Goal: Information Seeking & Learning: Understand process/instructions

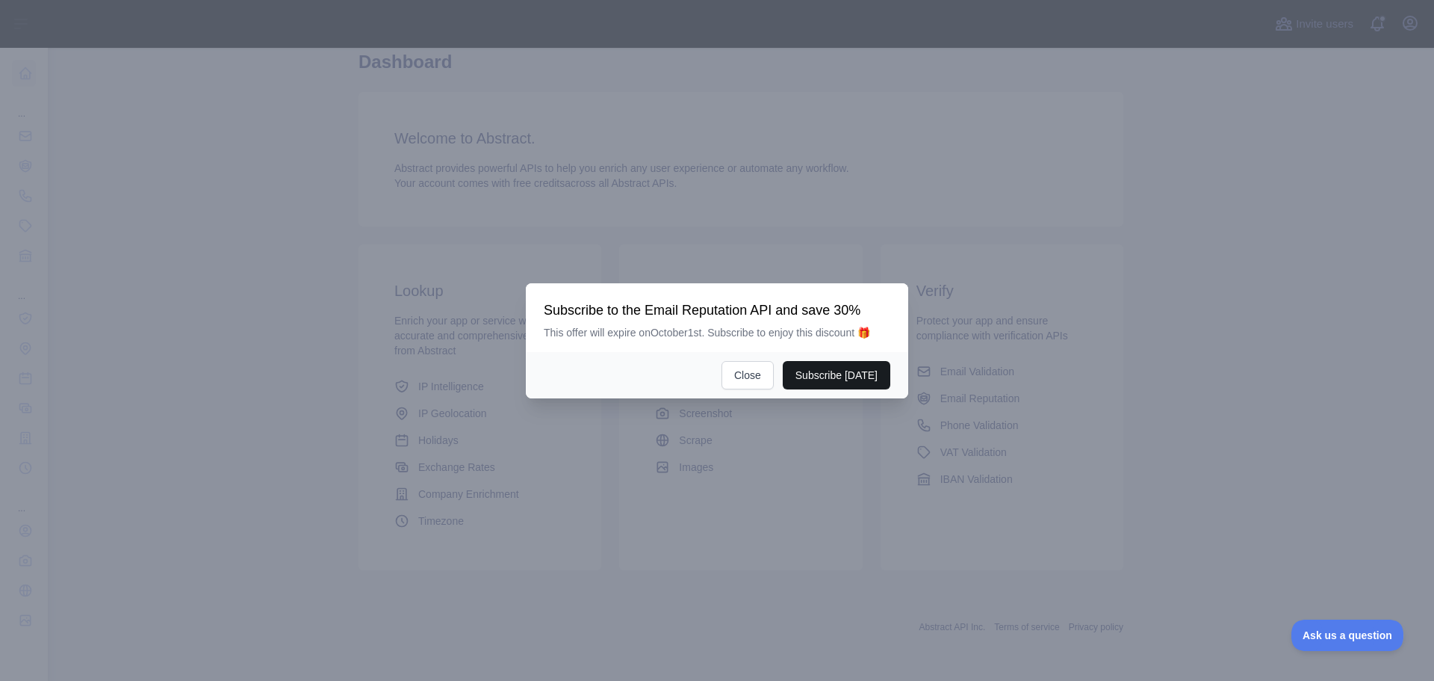
click at [832, 377] on button "Subscribe [DATE]" at bounding box center [837, 375] width 108 height 28
click at [749, 371] on button "Close" at bounding box center [748, 375] width 52 height 28
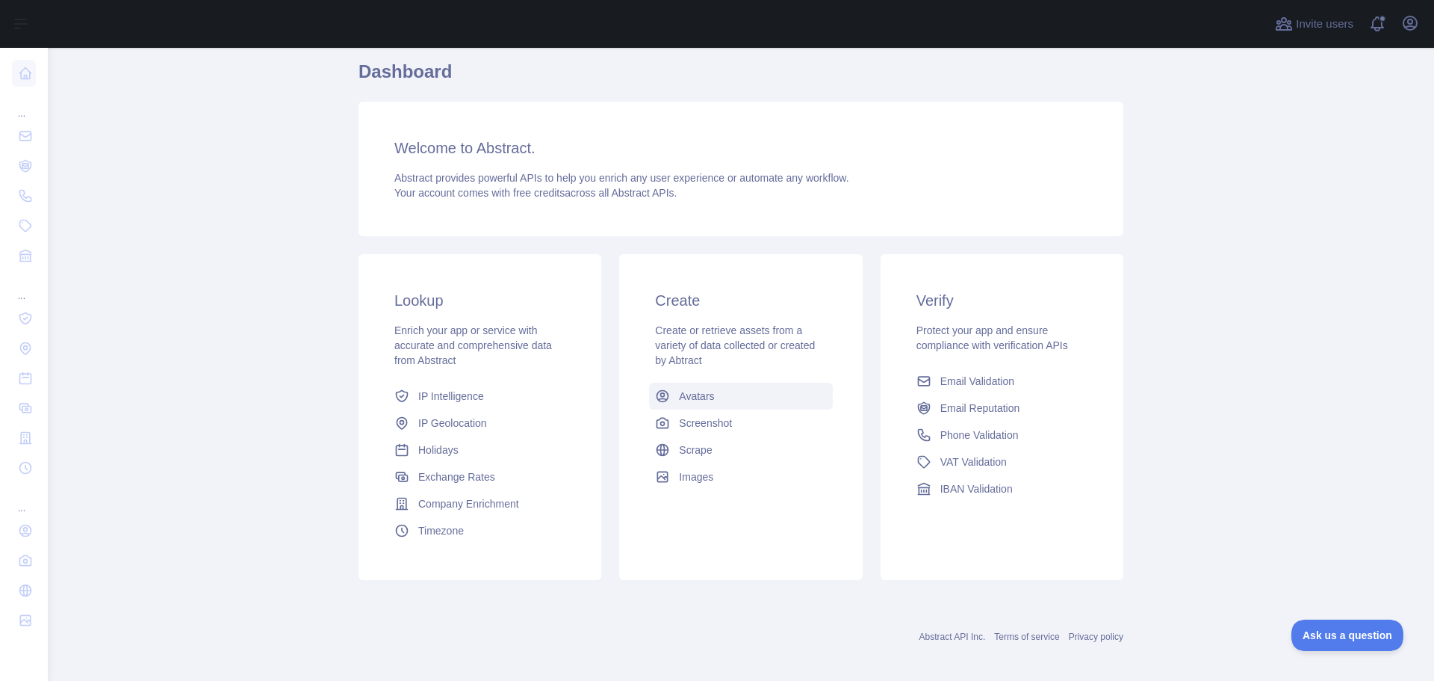
scroll to position [64, 0]
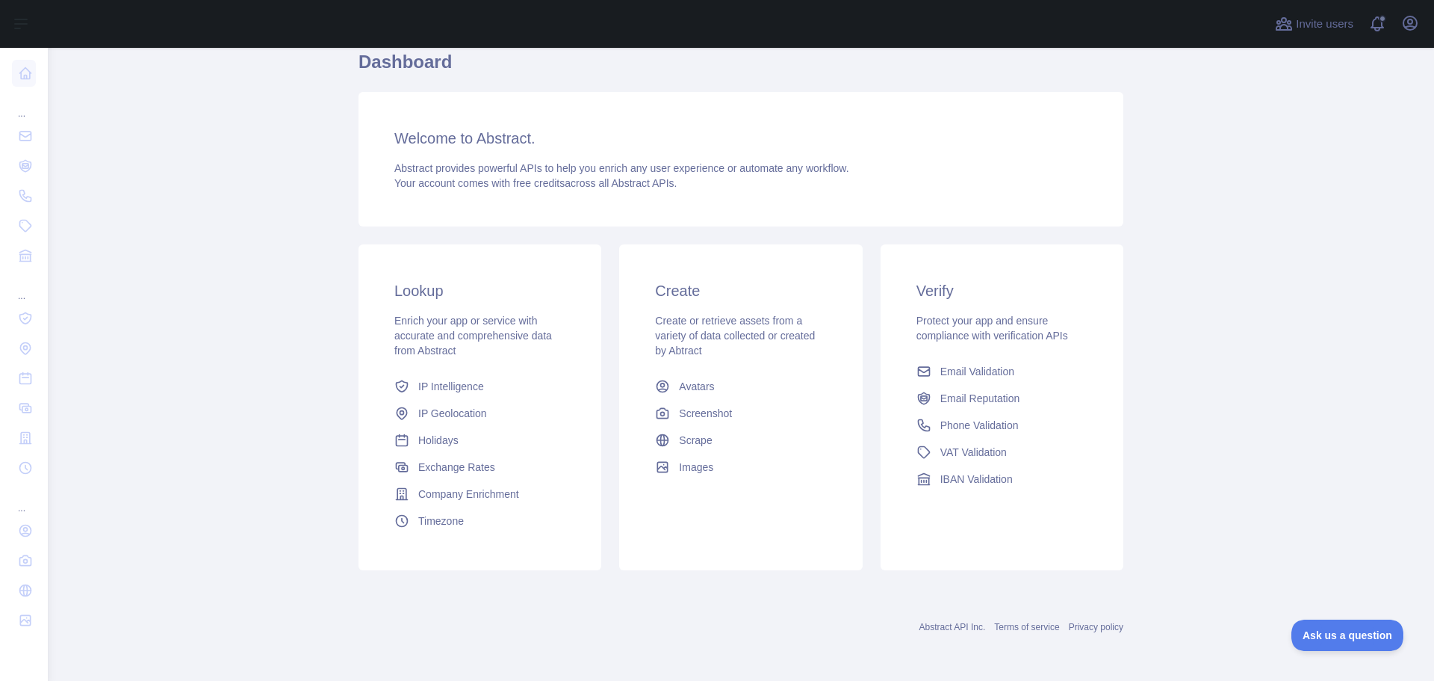
click at [678, 295] on h3 "Create" at bounding box center [740, 290] width 171 height 21
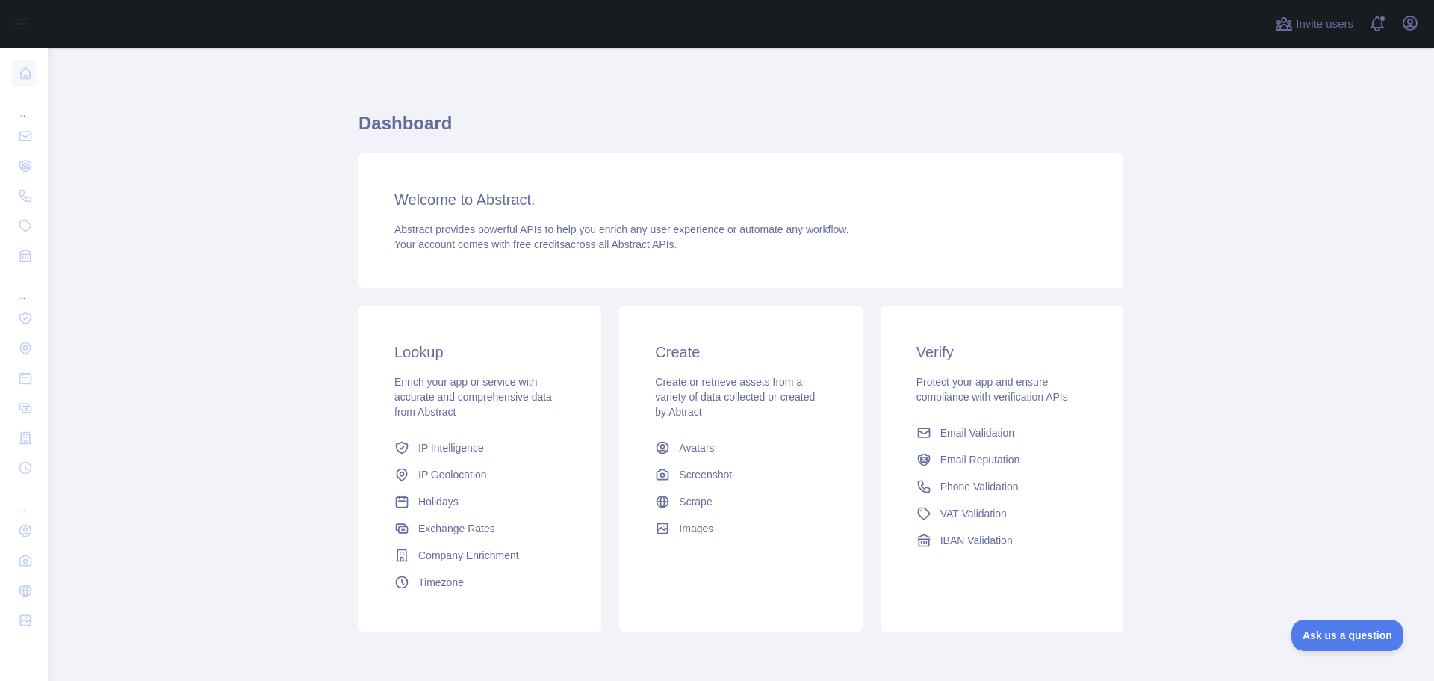
scroll to position [0, 0]
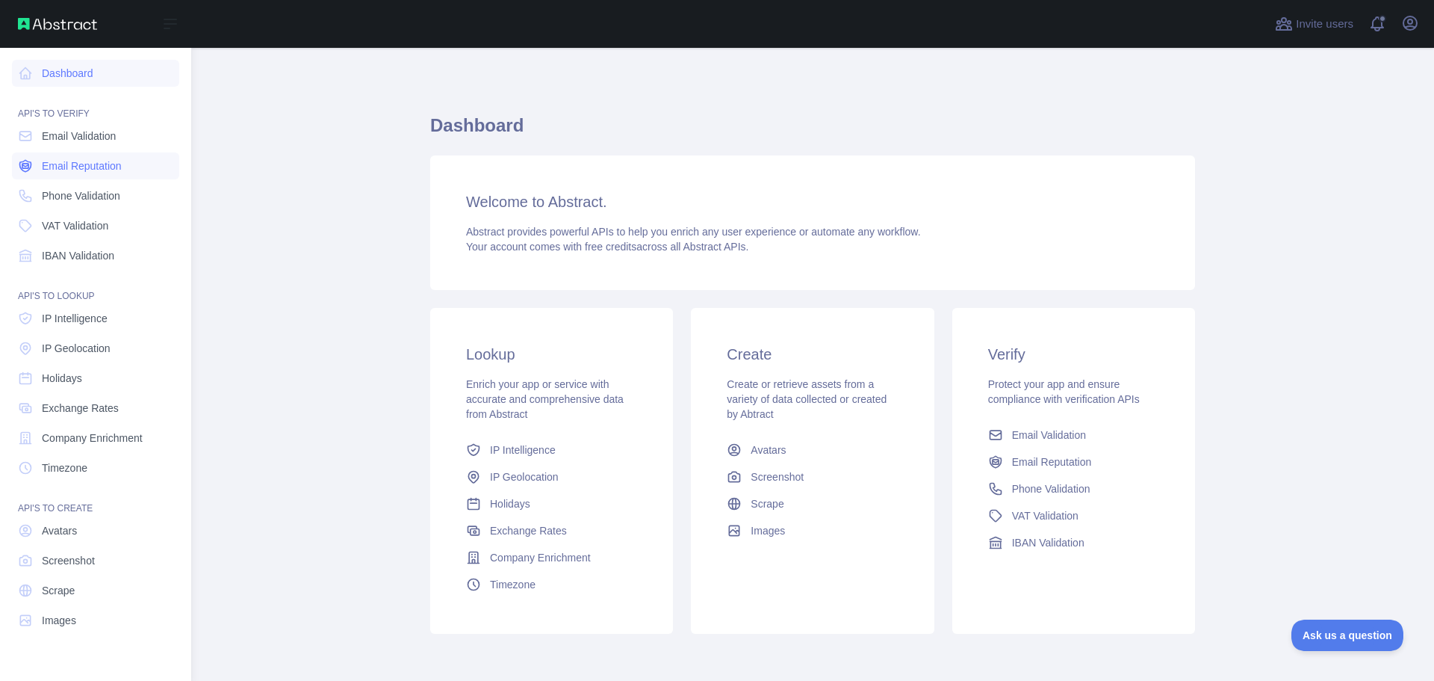
click at [116, 167] on span "Email Reputation" at bounding box center [82, 165] width 80 height 15
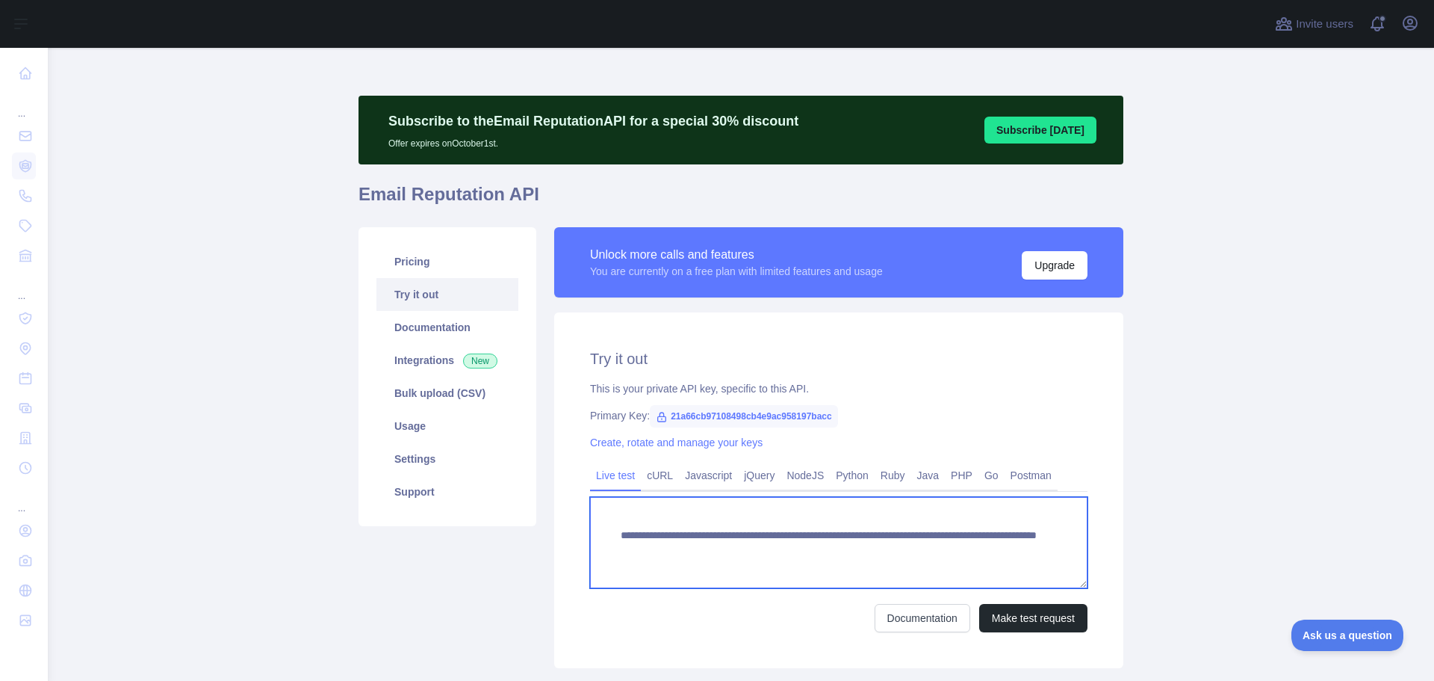
click at [746, 539] on textarea "**********" at bounding box center [839, 542] width 498 height 91
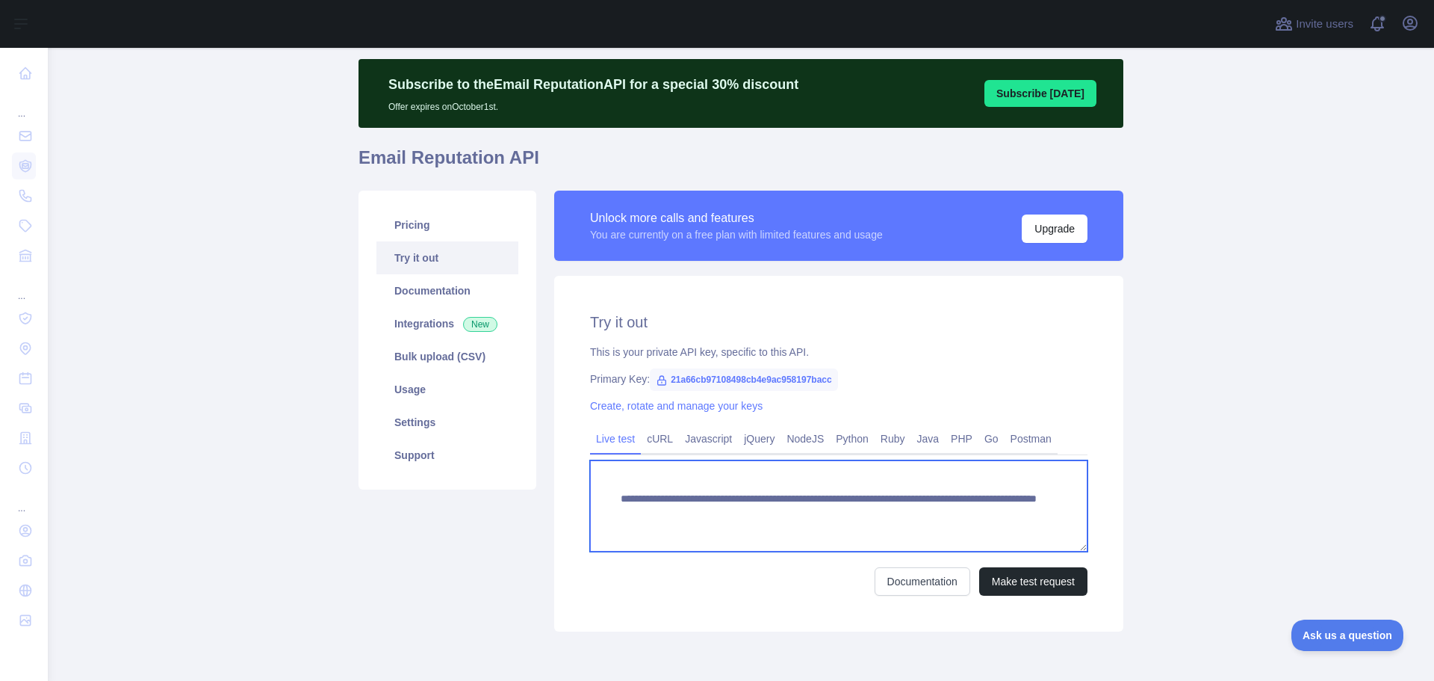
scroll to position [98, 0]
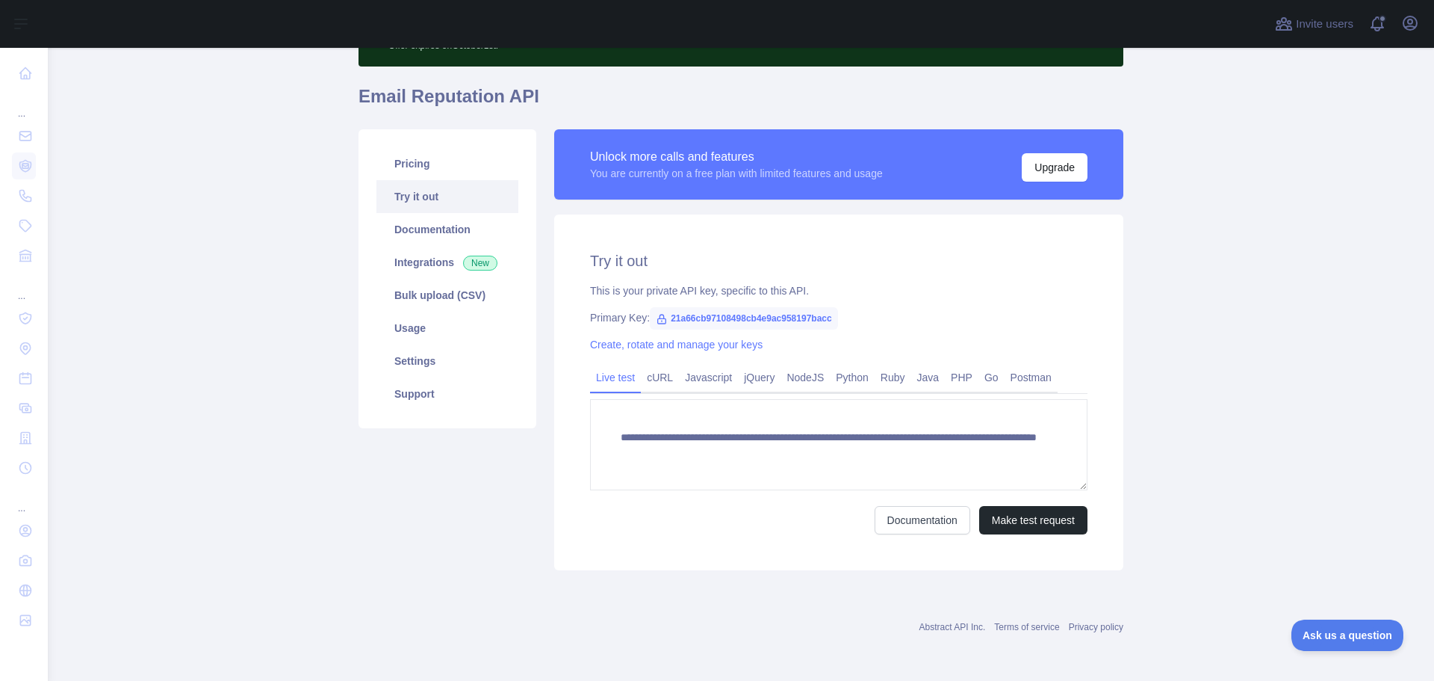
click at [656, 318] on icon at bounding box center [662, 319] width 12 height 12
click at [696, 317] on span "21a66cb97108498cb4e9ac958197bacc" at bounding box center [744, 318] width 188 height 22
click at [628, 278] on div "**********" at bounding box center [838, 392] width 569 height 356
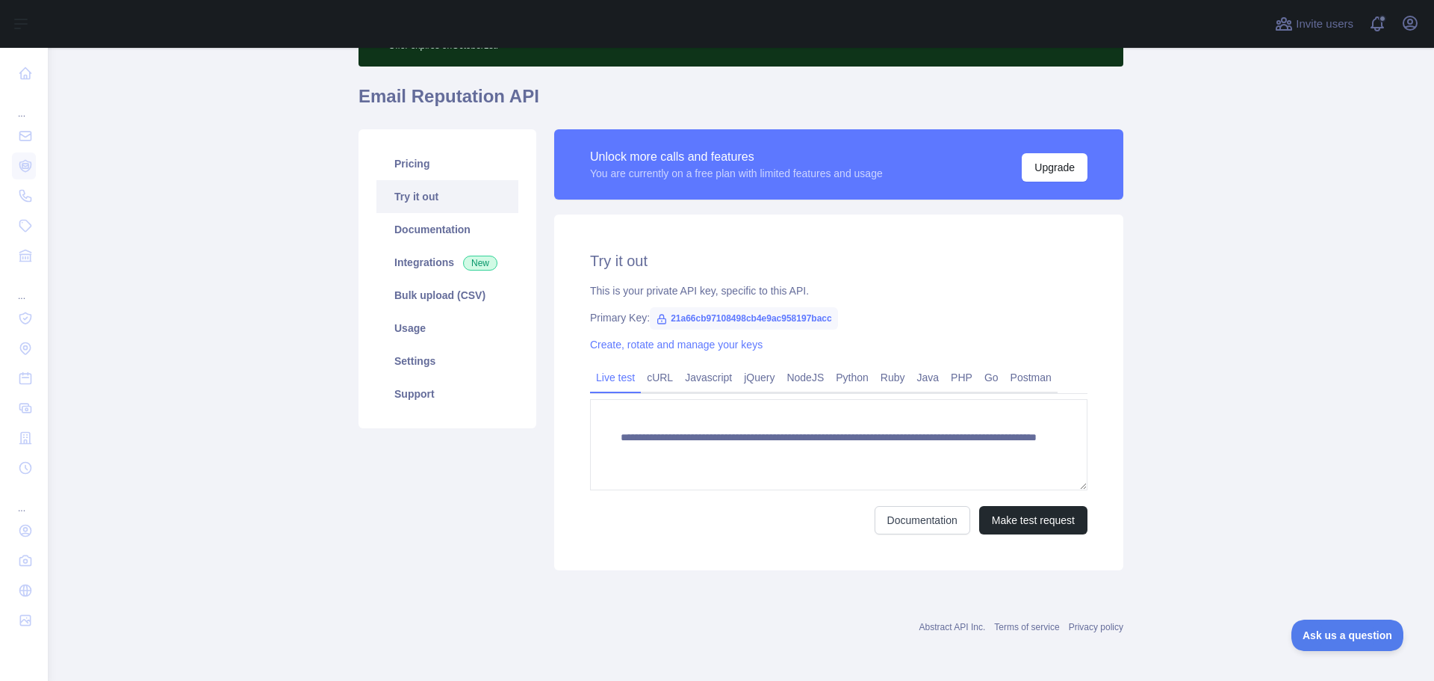
click at [706, 317] on span "21a66cb97108498cb4e9ac958197bacc" at bounding box center [744, 318] width 188 height 22
copy span "21a66cb97108498cb4e9ac958197bacc"
click at [812, 337] on div "Create, rotate and manage your keys" at bounding box center [839, 344] width 498 height 15
click at [670, 344] on link "Create, rotate and manage your keys" at bounding box center [676, 344] width 173 height 12
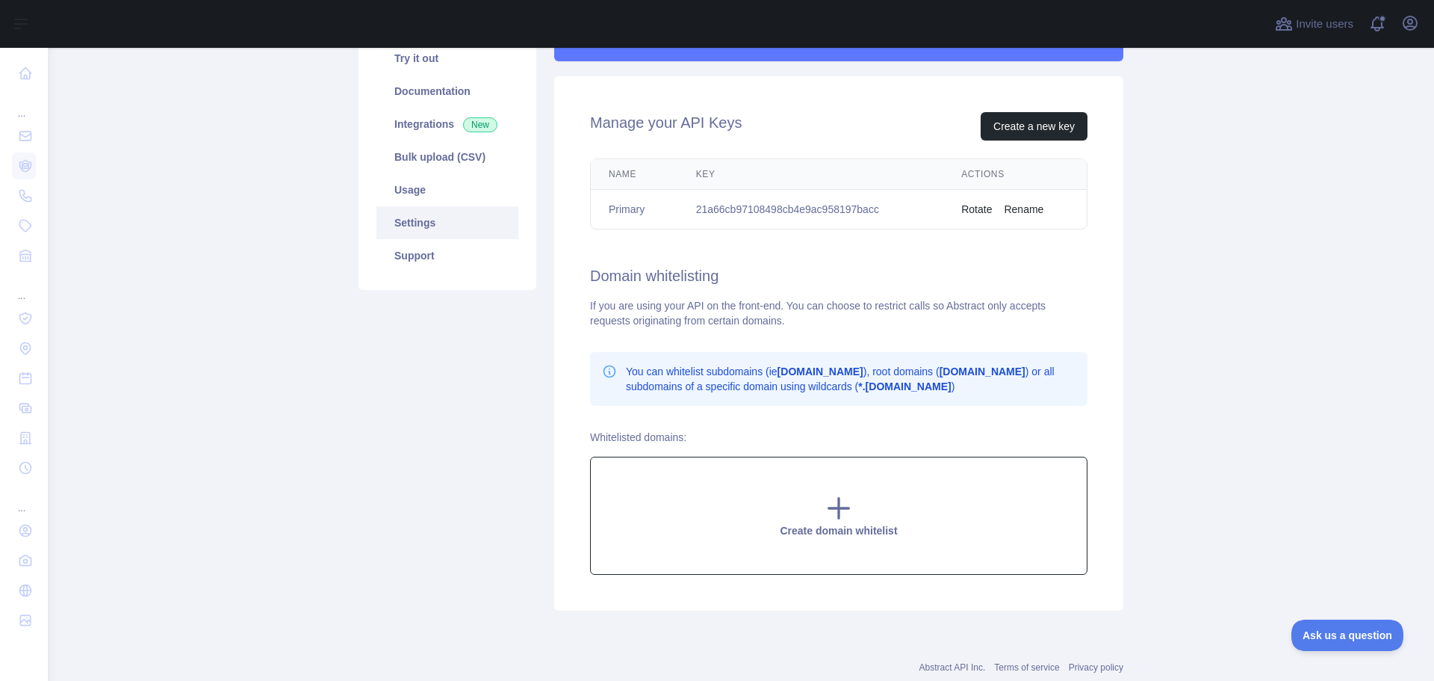
scroll to position [247, 0]
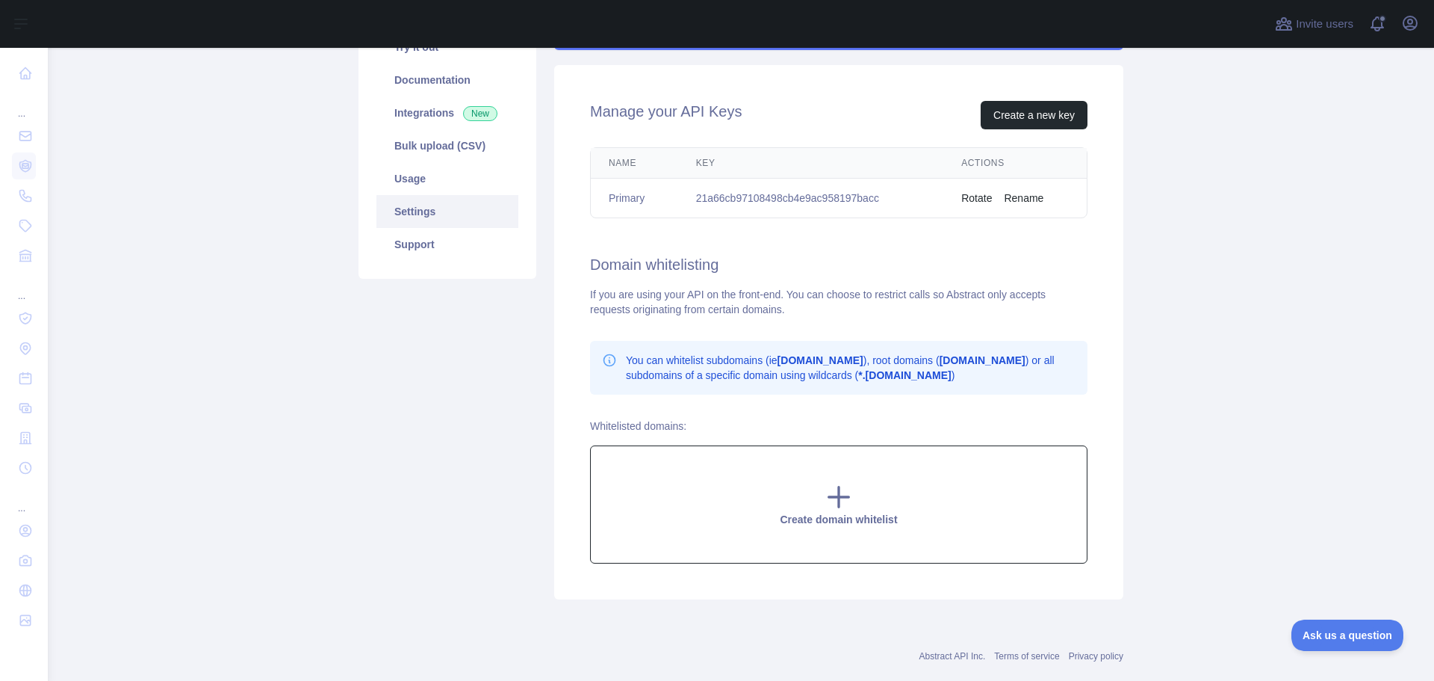
click at [814, 504] on div "Create domain whitelist" at bounding box center [839, 504] width 498 height 118
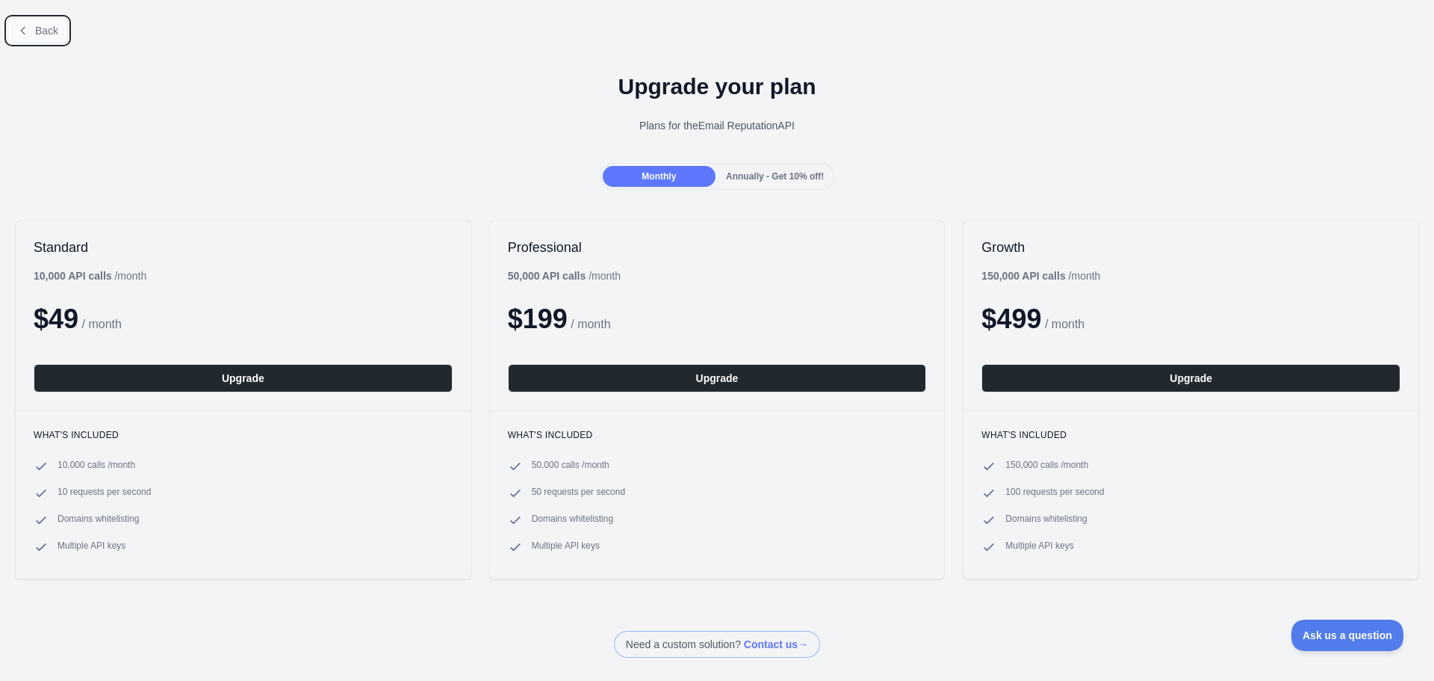
click at [45, 28] on span "Back" at bounding box center [46, 31] width 23 height 12
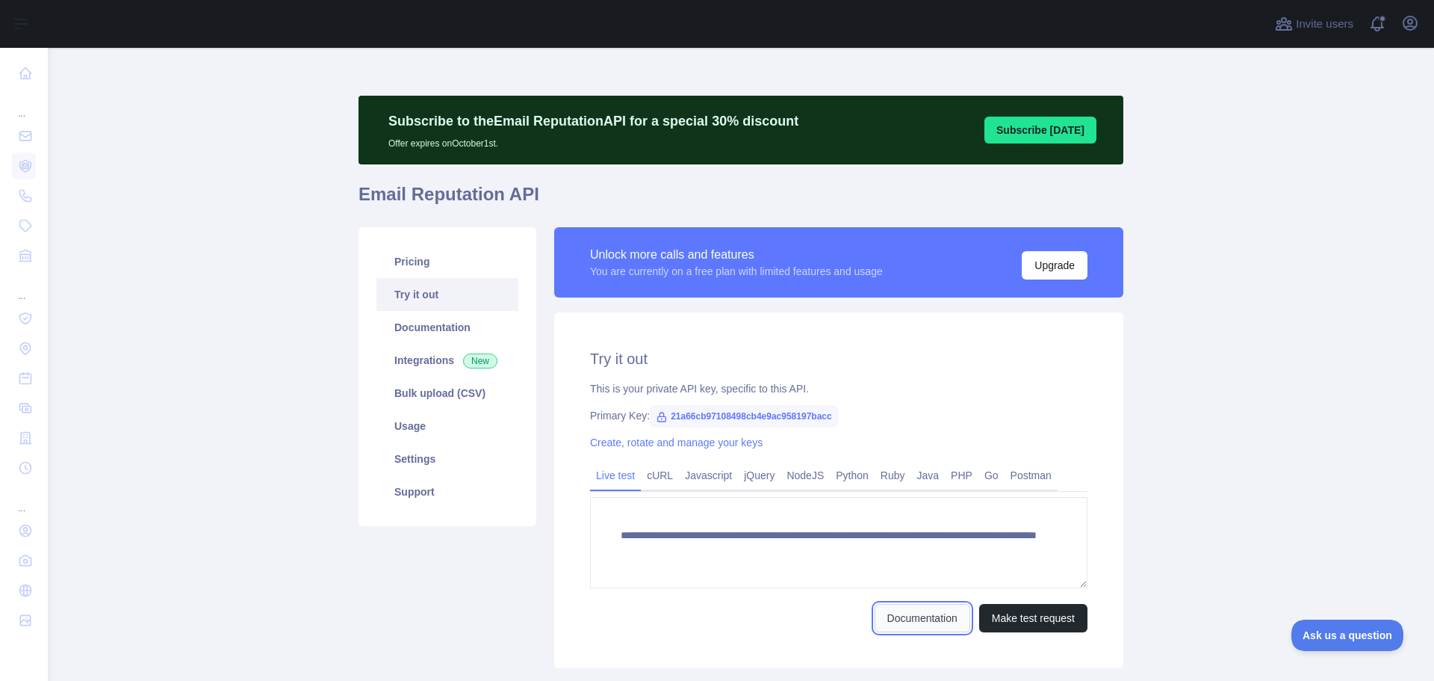
click at [903, 617] on link "Documentation" at bounding box center [923, 618] width 96 height 28
click at [830, 472] on link "Python" at bounding box center [852, 475] width 45 height 24
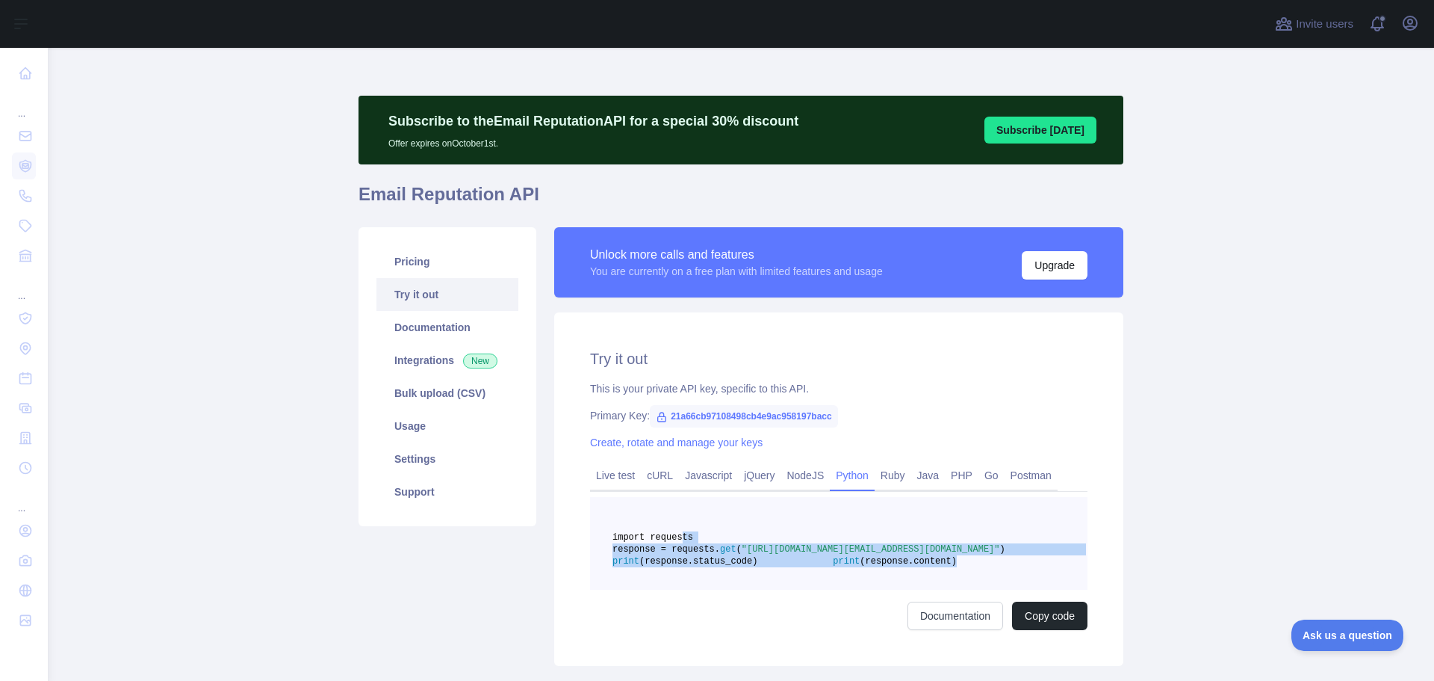
drag, startPoint x: 672, startPoint y: 539, endPoint x: 790, endPoint y: 599, distance: 132.7
click at [790, 589] on pre "import requests response = requests. get ( "[URL][DOMAIN_NAME][EMAIL_ADDRESS][D…" at bounding box center [839, 543] width 498 height 93
copy code "import requests response = requests. get ( "[URL][DOMAIN_NAME][EMAIL_ADDRESS][D…"
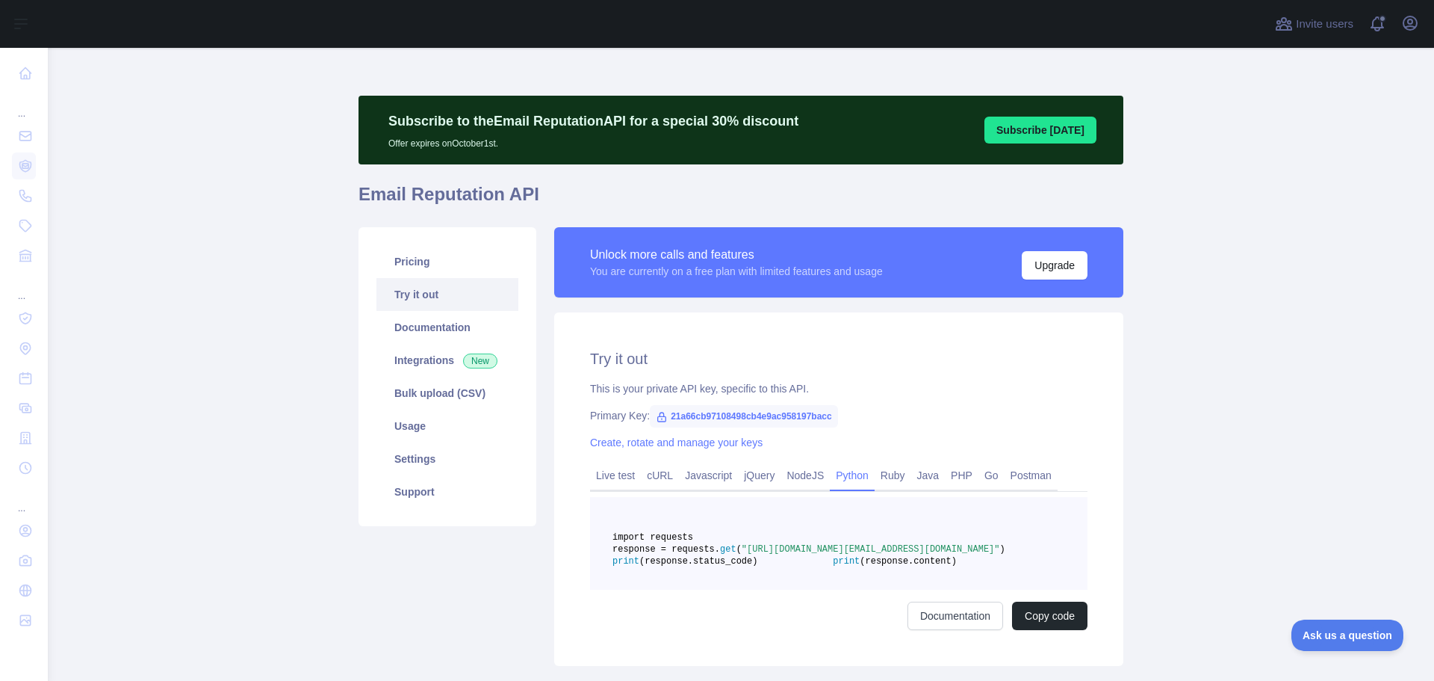
click at [946, 526] on pre "import requests response = requests. get ( "[URL][DOMAIN_NAME][EMAIL_ADDRESS][D…" at bounding box center [839, 543] width 498 height 93
click at [875, 518] on pre "import requests response = requests. get ( "[URL][DOMAIN_NAME][EMAIL_ADDRESS][D…" at bounding box center [839, 543] width 498 height 93
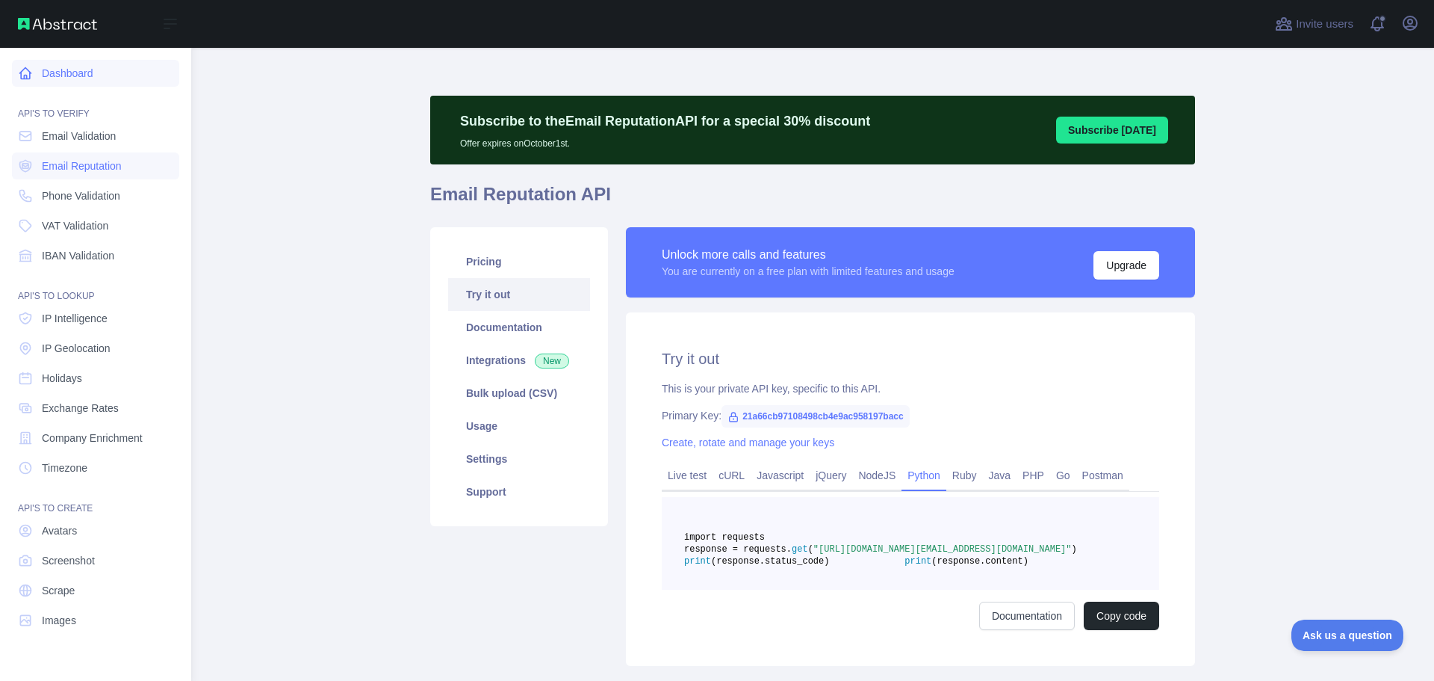
click at [27, 78] on icon at bounding box center [25, 73] width 11 height 11
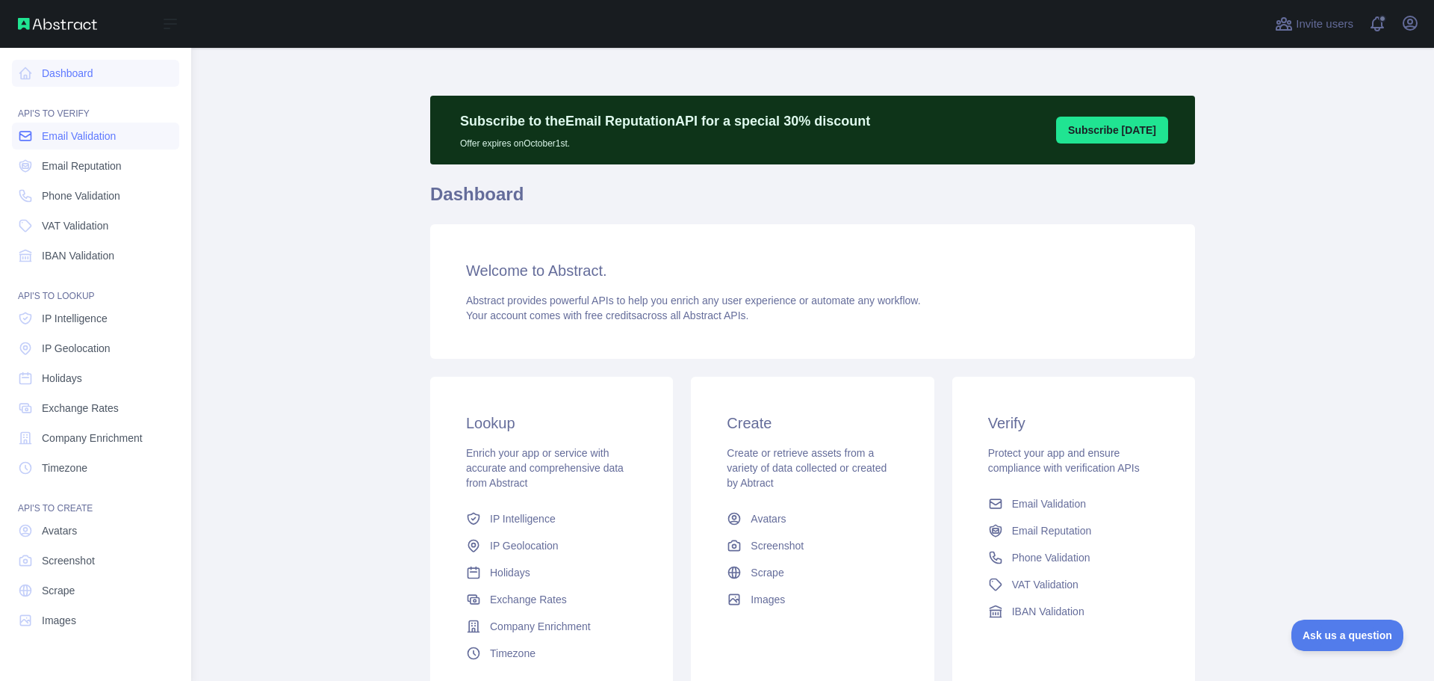
click at [130, 137] on link "Email Validation" at bounding box center [95, 136] width 167 height 27
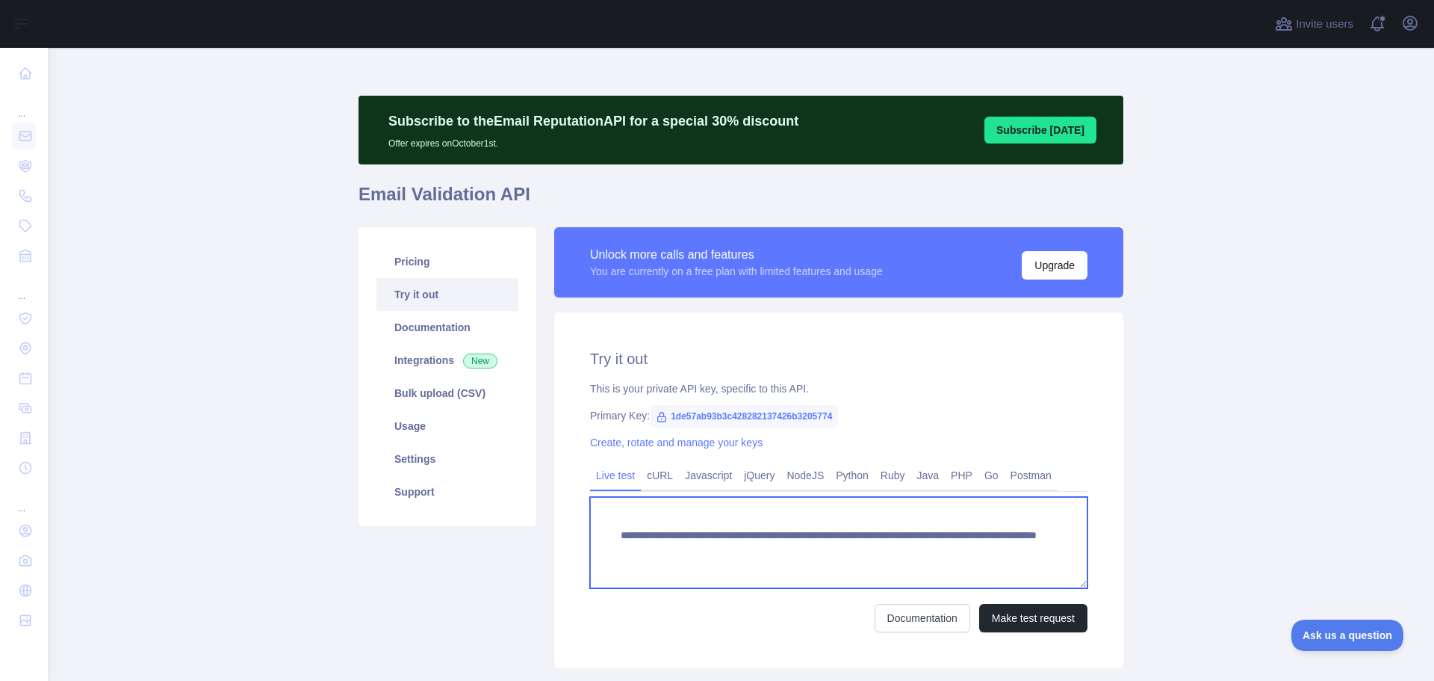
click at [739, 533] on textarea "**********" at bounding box center [839, 542] width 498 height 91
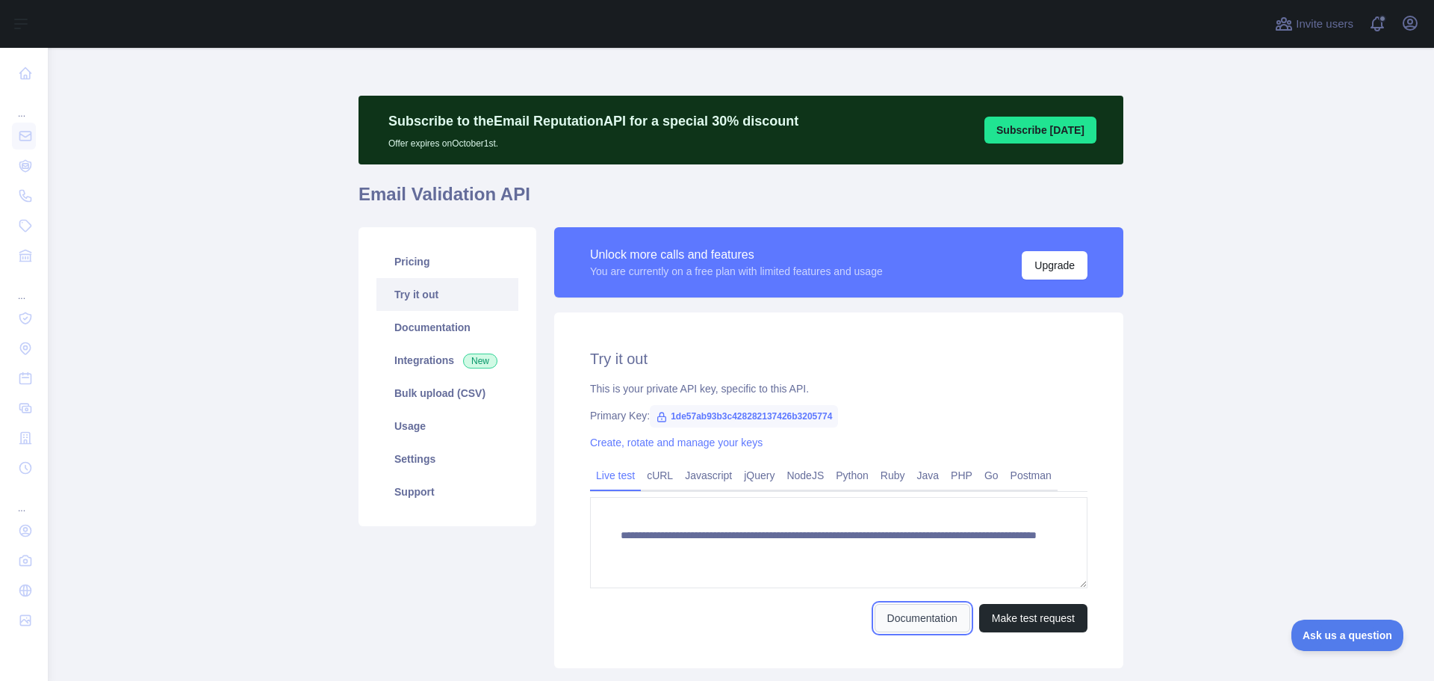
click at [936, 622] on link "Documentation" at bounding box center [923, 618] width 96 height 28
click at [1027, 631] on button "Make test request" at bounding box center [1033, 618] width 108 height 28
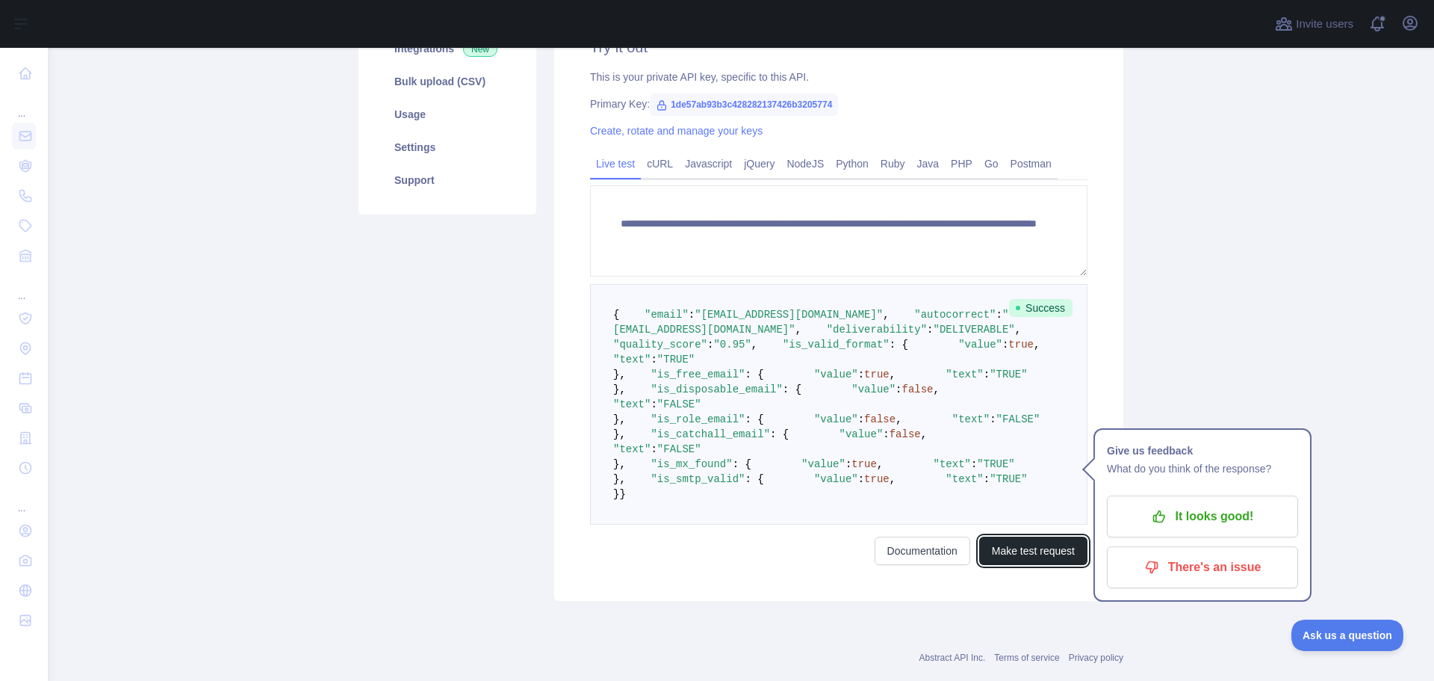
scroll to position [312, 0]
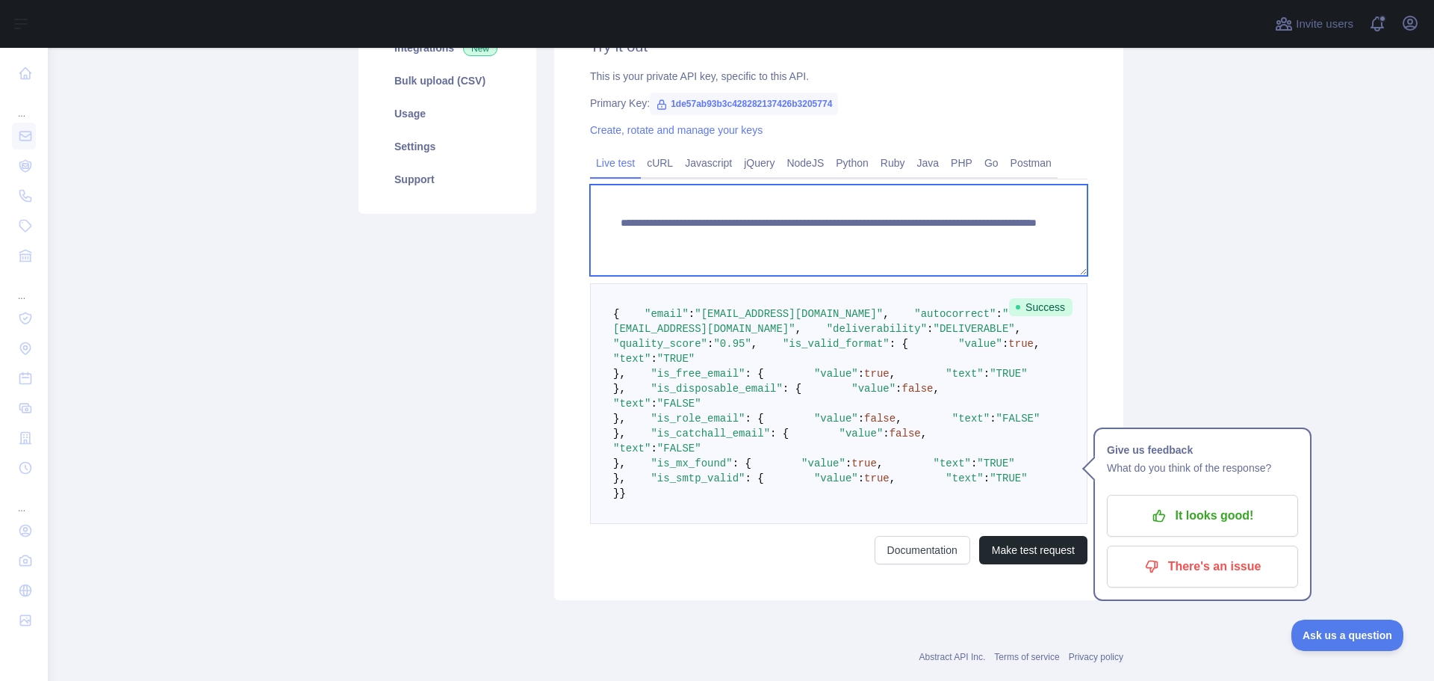
click at [795, 231] on textarea "**********" at bounding box center [839, 230] width 498 height 91
click at [793, 231] on textarea "**********" at bounding box center [839, 230] width 498 height 91
drag, startPoint x: 625, startPoint y: 232, endPoint x: 1021, endPoint y: 264, distance: 396.5
click at [1021, 264] on textarea "**********" at bounding box center [839, 230] width 498 height 91
click at [833, 227] on textarea "**********" at bounding box center [839, 230] width 498 height 91
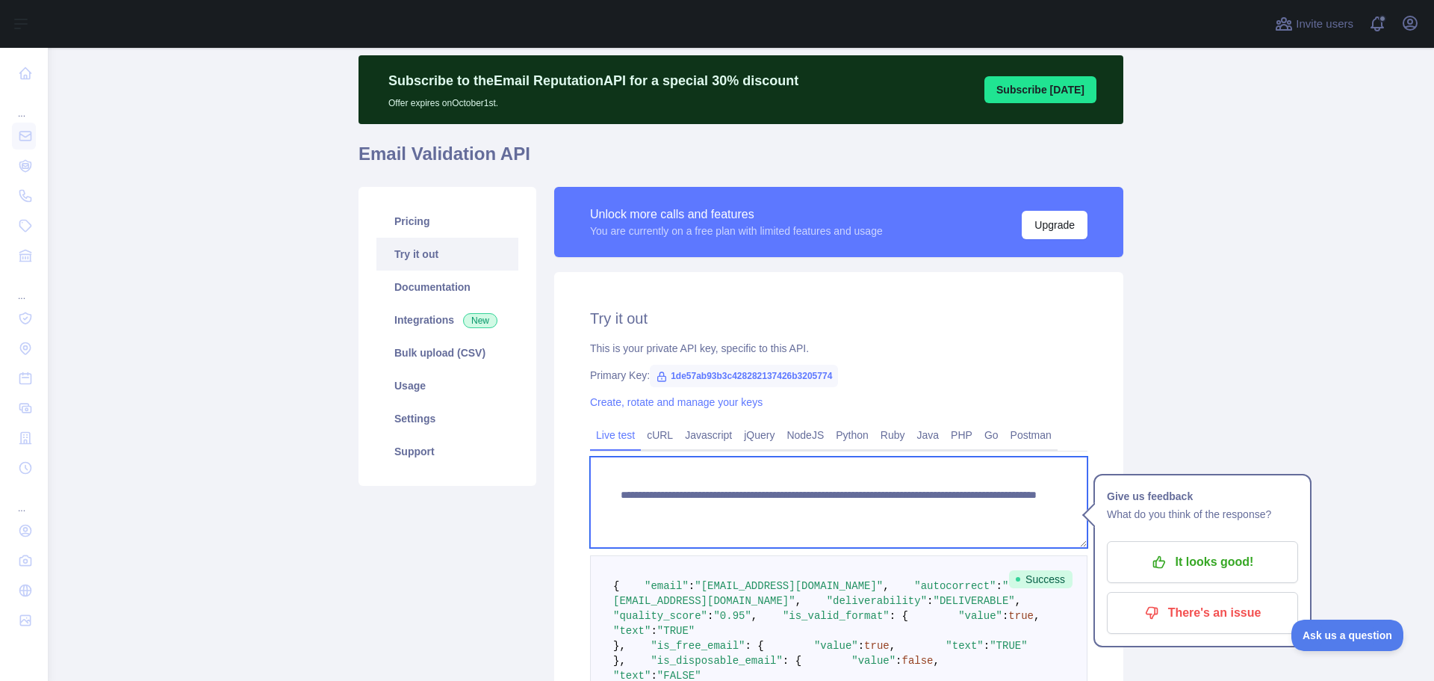
scroll to position [0, 0]
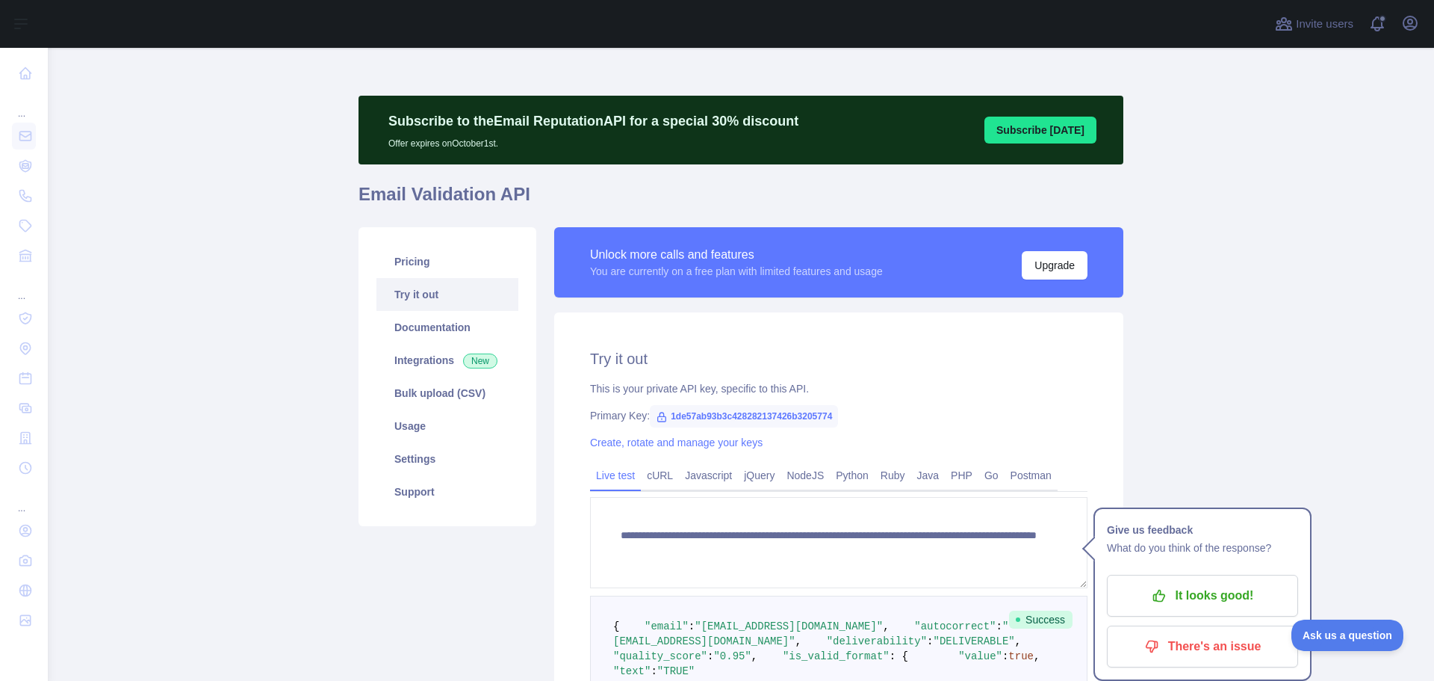
click at [421, 288] on link "Try it out" at bounding box center [448, 294] width 142 height 33
click at [472, 306] on link "Try it out" at bounding box center [448, 294] width 142 height 33
click at [459, 307] on link "Try it out" at bounding box center [448, 294] width 142 height 33
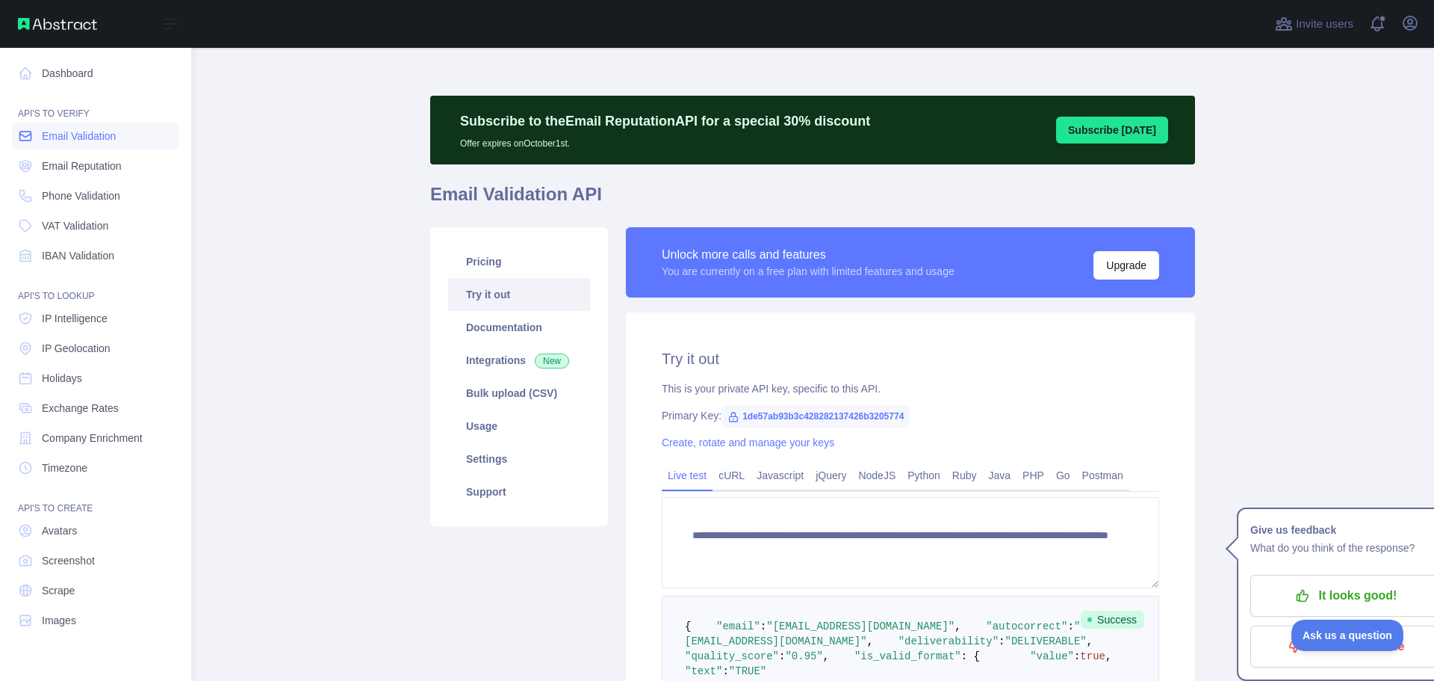
click at [100, 140] on span "Email Validation" at bounding box center [79, 136] width 74 height 15
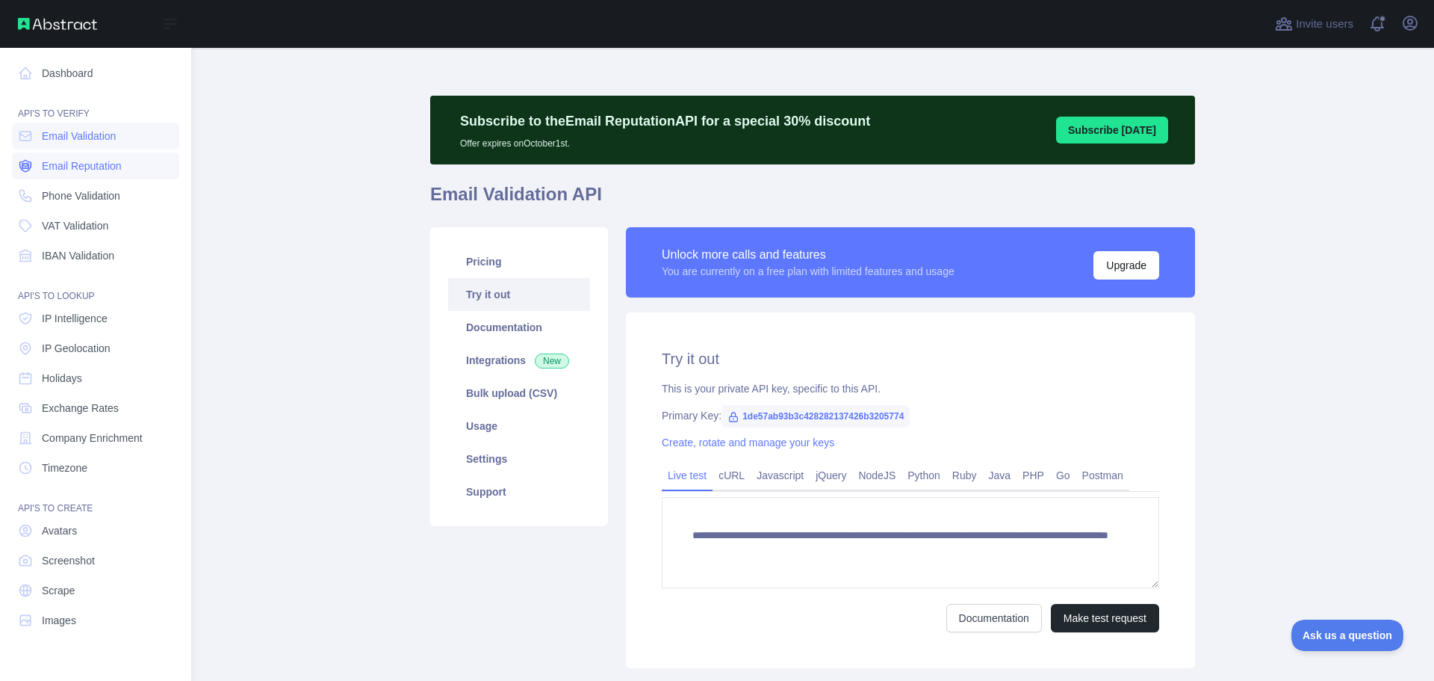
click at [101, 172] on span "Email Reputation" at bounding box center [82, 165] width 80 height 15
click at [115, 143] on span "Email Validation" at bounding box center [79, 136] width 74 height 15
click at [43, 65] on link "Dashboard" at bounding box center [95, 73] width 167 height 27
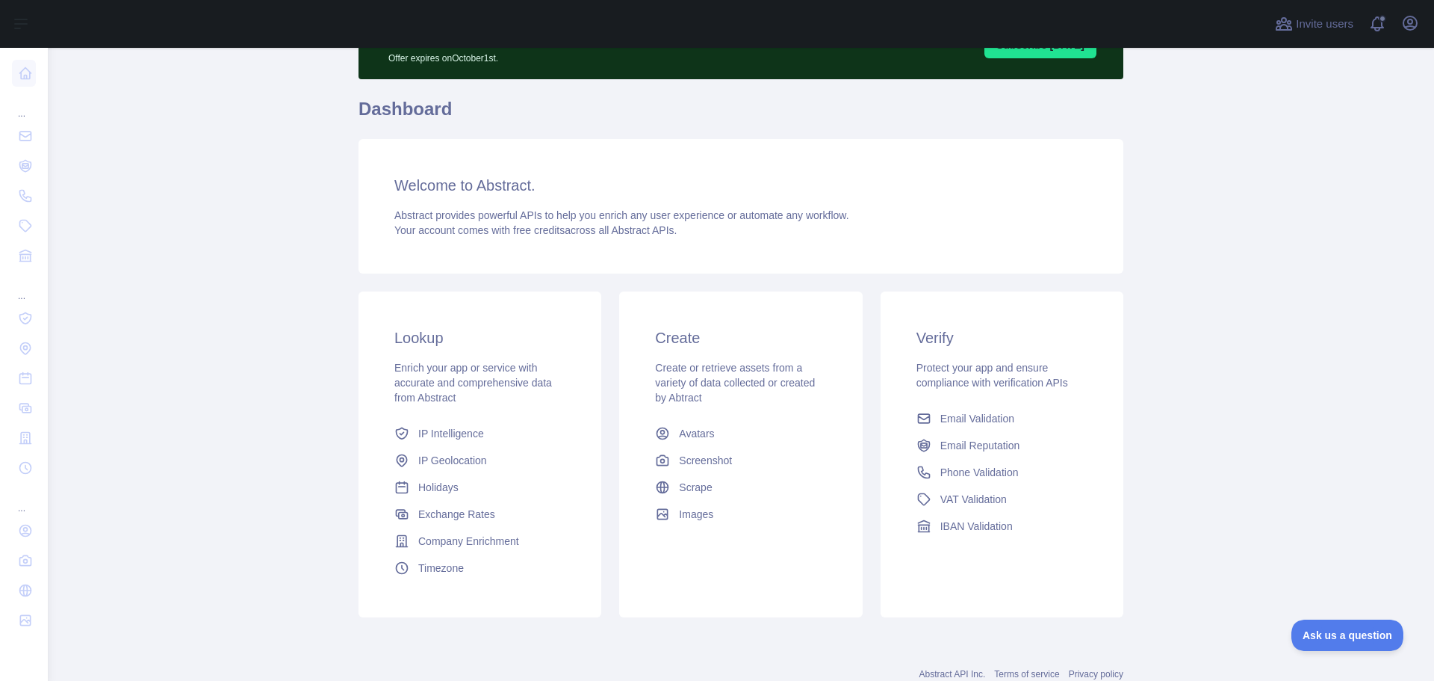
scroll to position [132, 0]
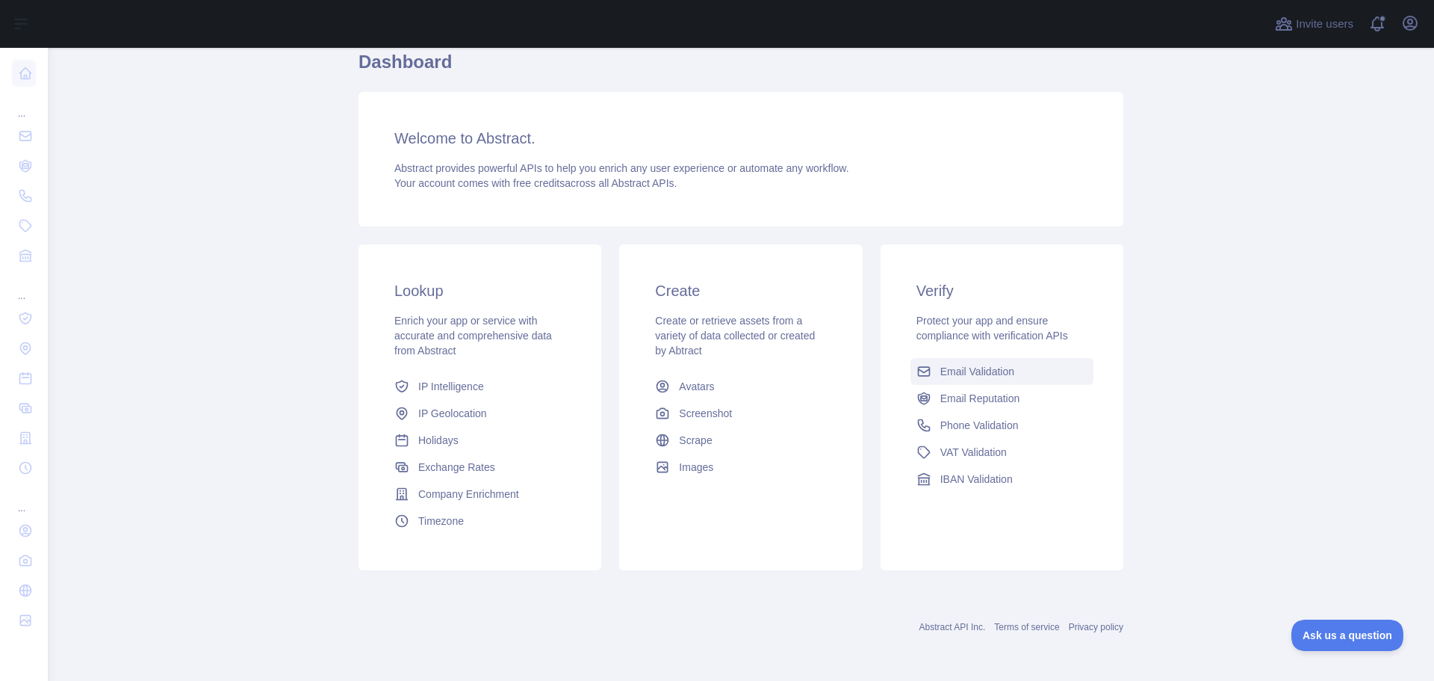
click at [1000, 374] on span "Email Validation" at bounding box center [978, 371] width 74 height 15
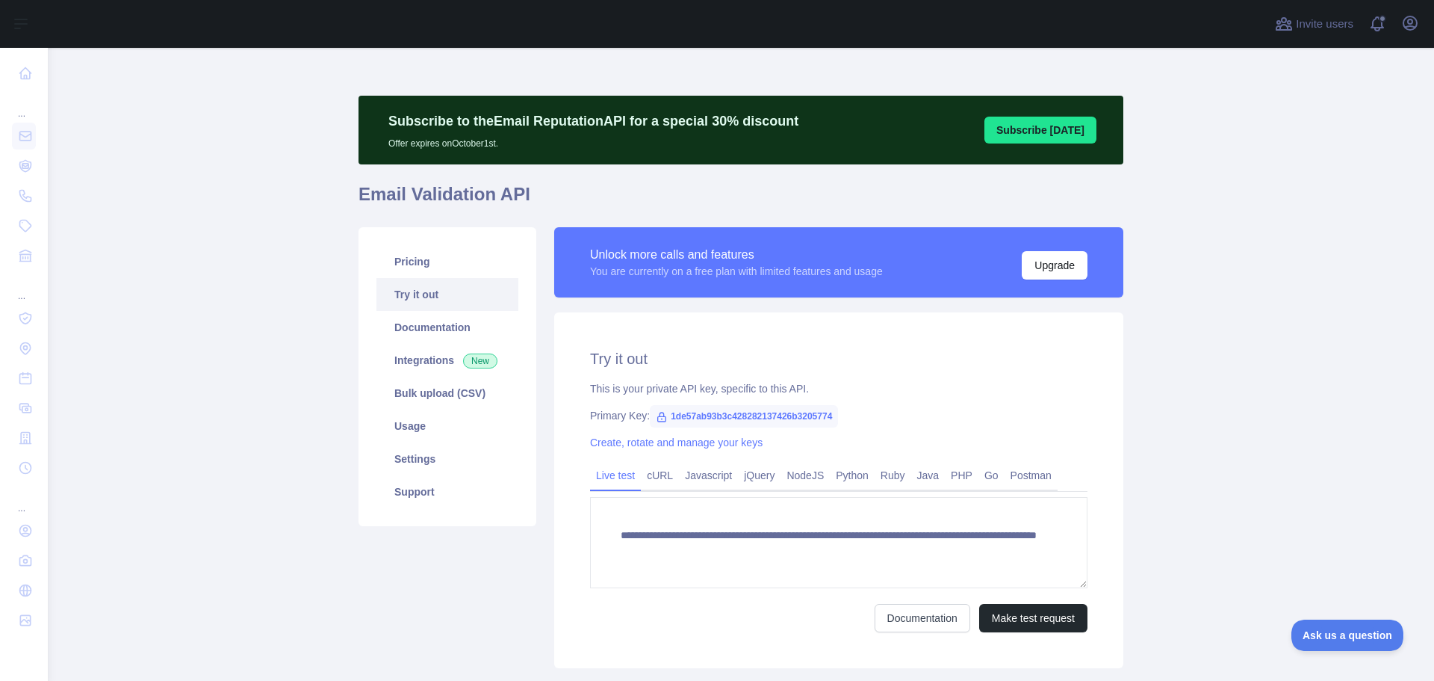
click at [702, 416] on span "1de57ab93b3c428282137426b3205774" at bounding box center [744, 416] width 188 height 22
click at [991, 420] on div "Primary Key: 1de57ab93b3c428282137426b3205774" at bounding box center [839, 415] width 498 height 15
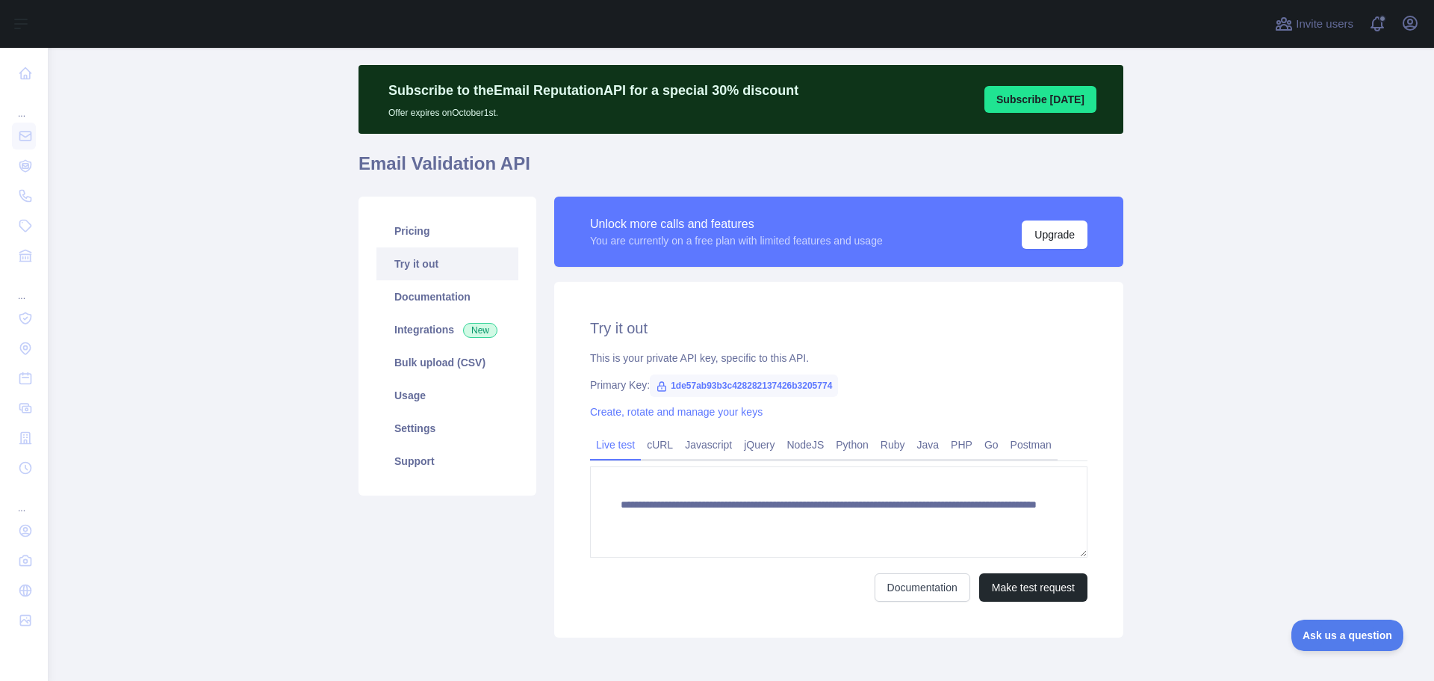
scroll to position [98, 0]
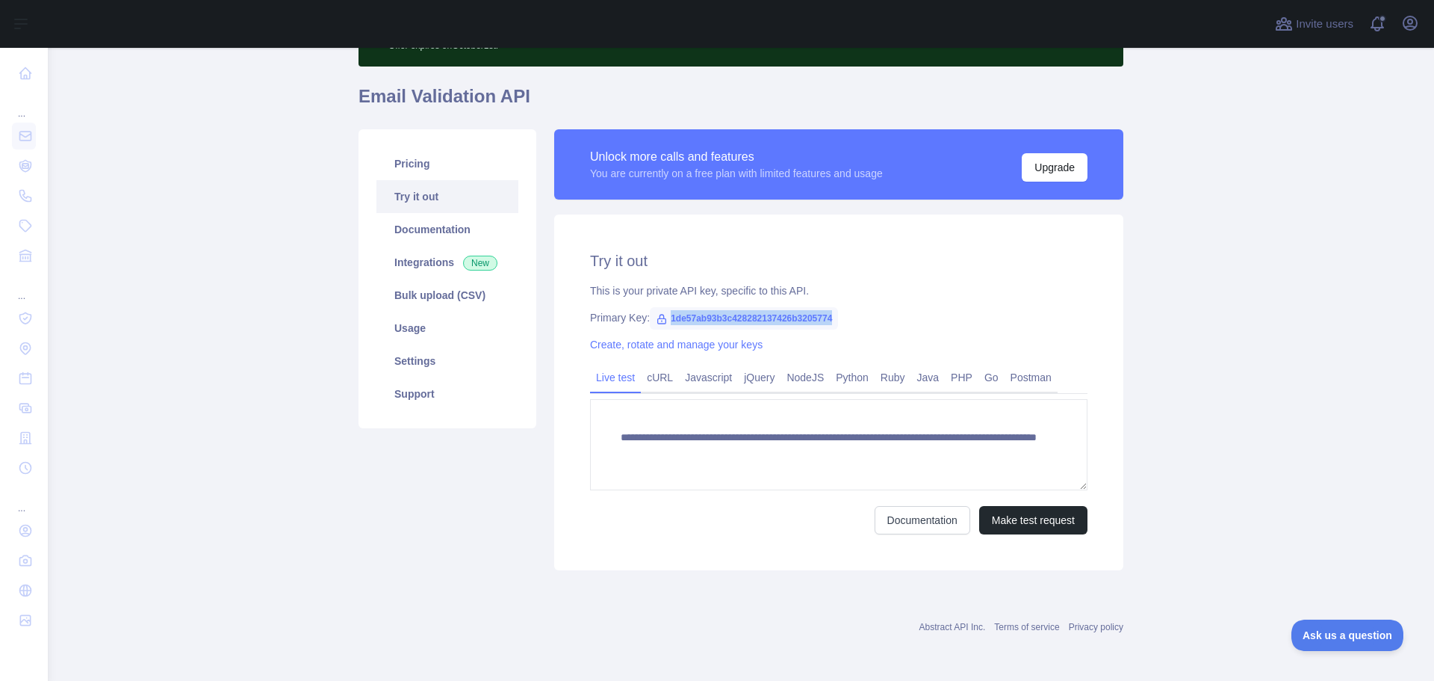
drag, startPoint x: 660, startPoint y: 317, endPoint x: 832, endPoint y: 326, distance: 172.1
click at [832, 326] on span "1de57ab93b3c428282137426b3205774" at bounding box center [744, 318] width 188 height 22
copy span "1de57ab93b3c428282137426b3205774"
